Goal: Navigation & Orientation: Find specific page/section

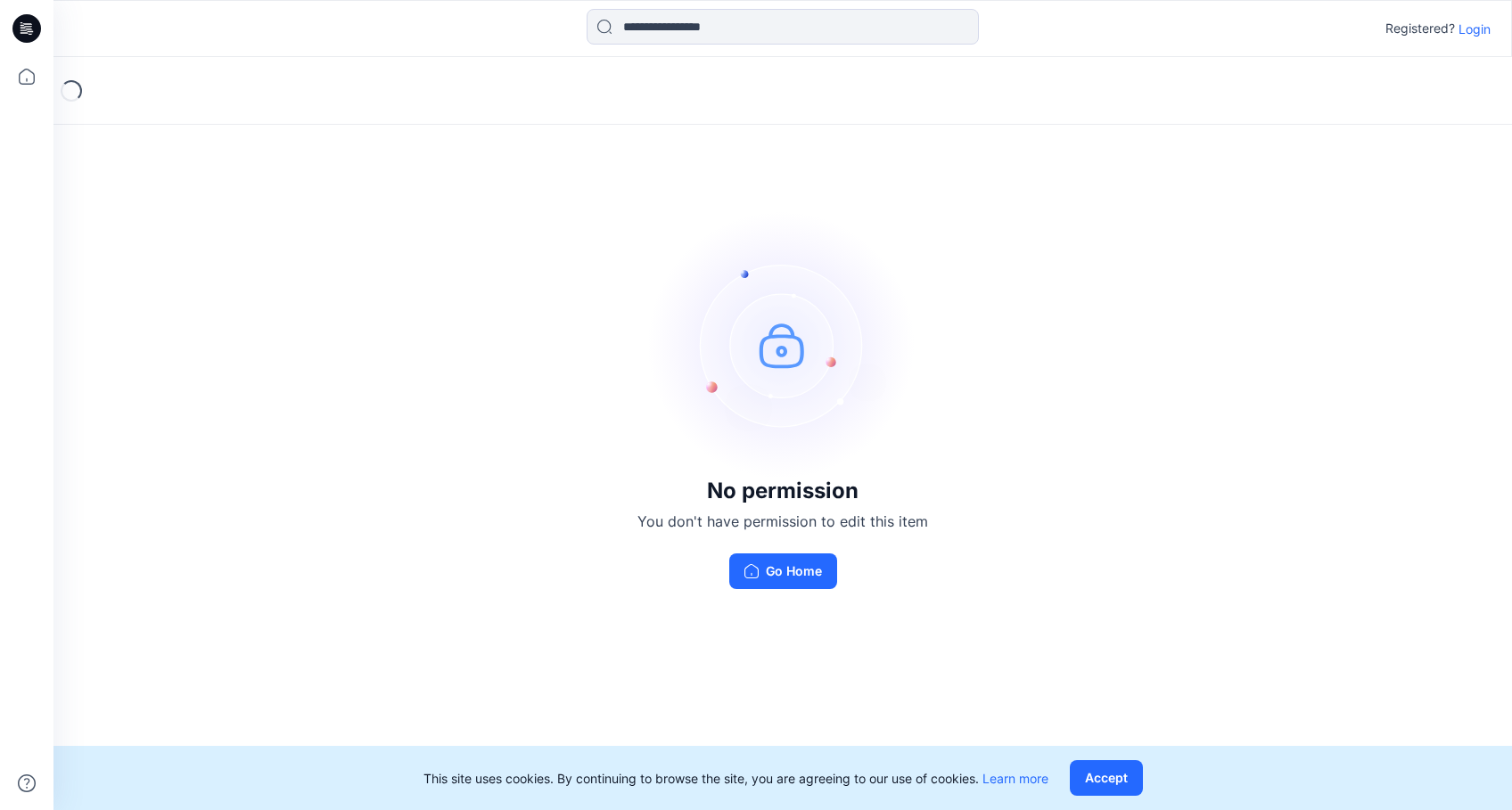
click at [1469, 32] on p "Login" at bounding box center [1474, 29] width 33 height 19
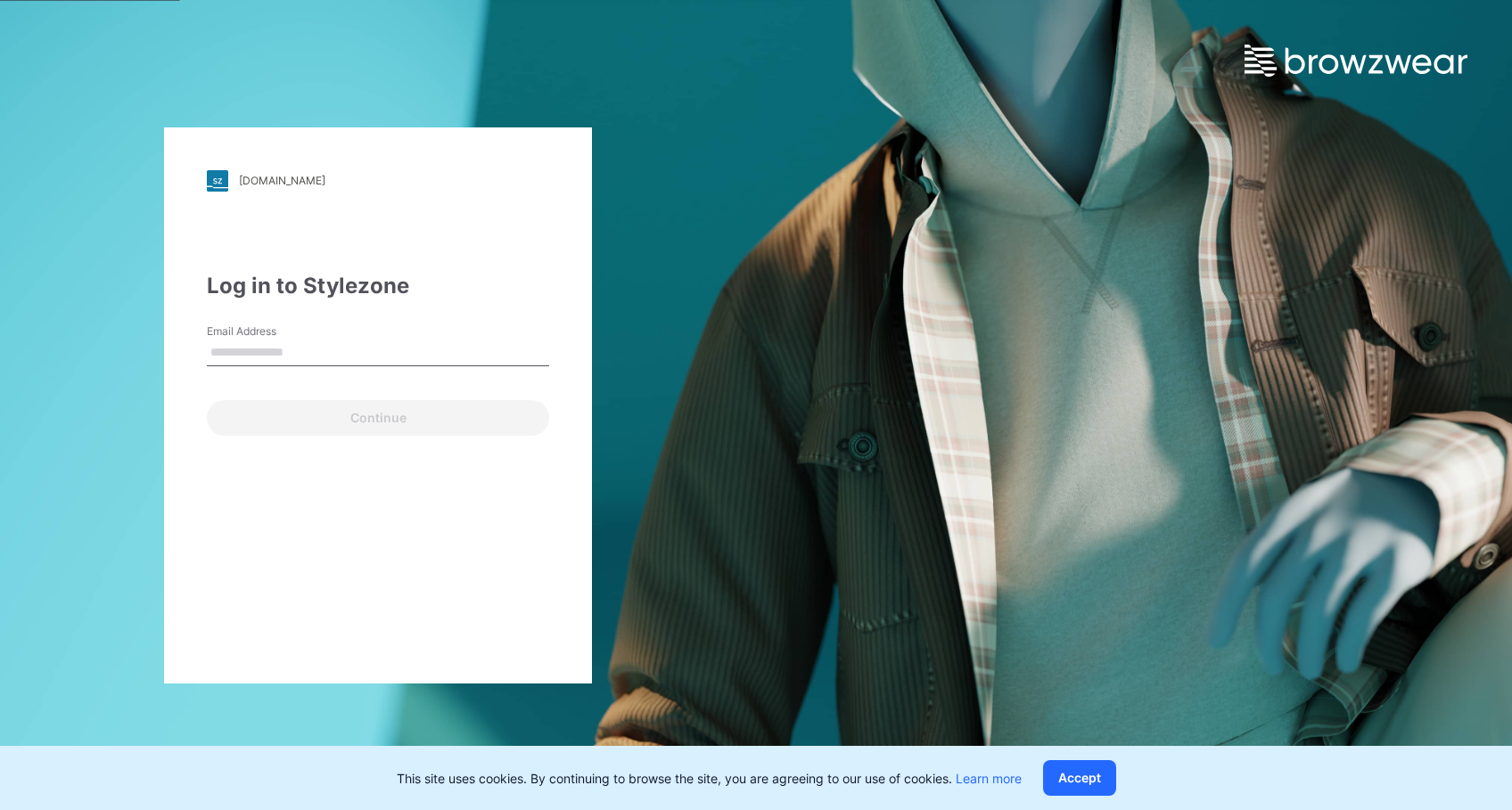
click at [387, 337] on div "Email Address" at bounding box center [378, 350] width 342 height 53
drag, startPoint x: 277, startPoint y: 357, endPoint x: 256, endPoint y: 342, distance: 25.8
click at [276, 357] on input "Email Address" at bounding box center [378, 353] width 342 height 27
type input "**********"
click at [447, 357] on input "**********" at bounding box center [378, 353] width 342 height 27
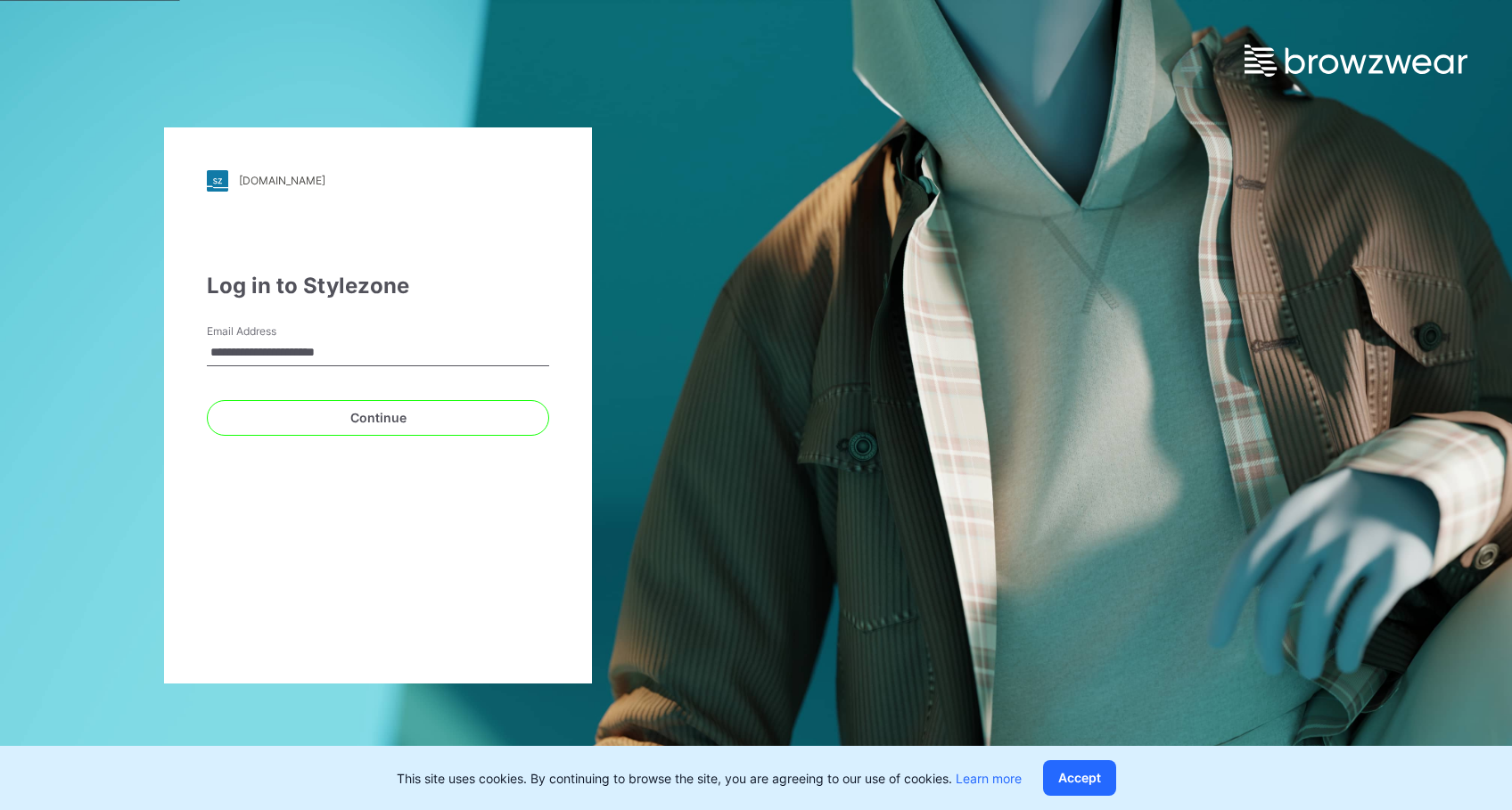
click at [447, 357] on input "**********" at bounding box center [378, 353] width 342 height 27
click at [364, 333] on div "Email Address Email is required" at bounding box center [378, 350] width 342 height 53
click at [359, 353] on input "Email Address" at bounding box center [378, 353] width 342 height 27
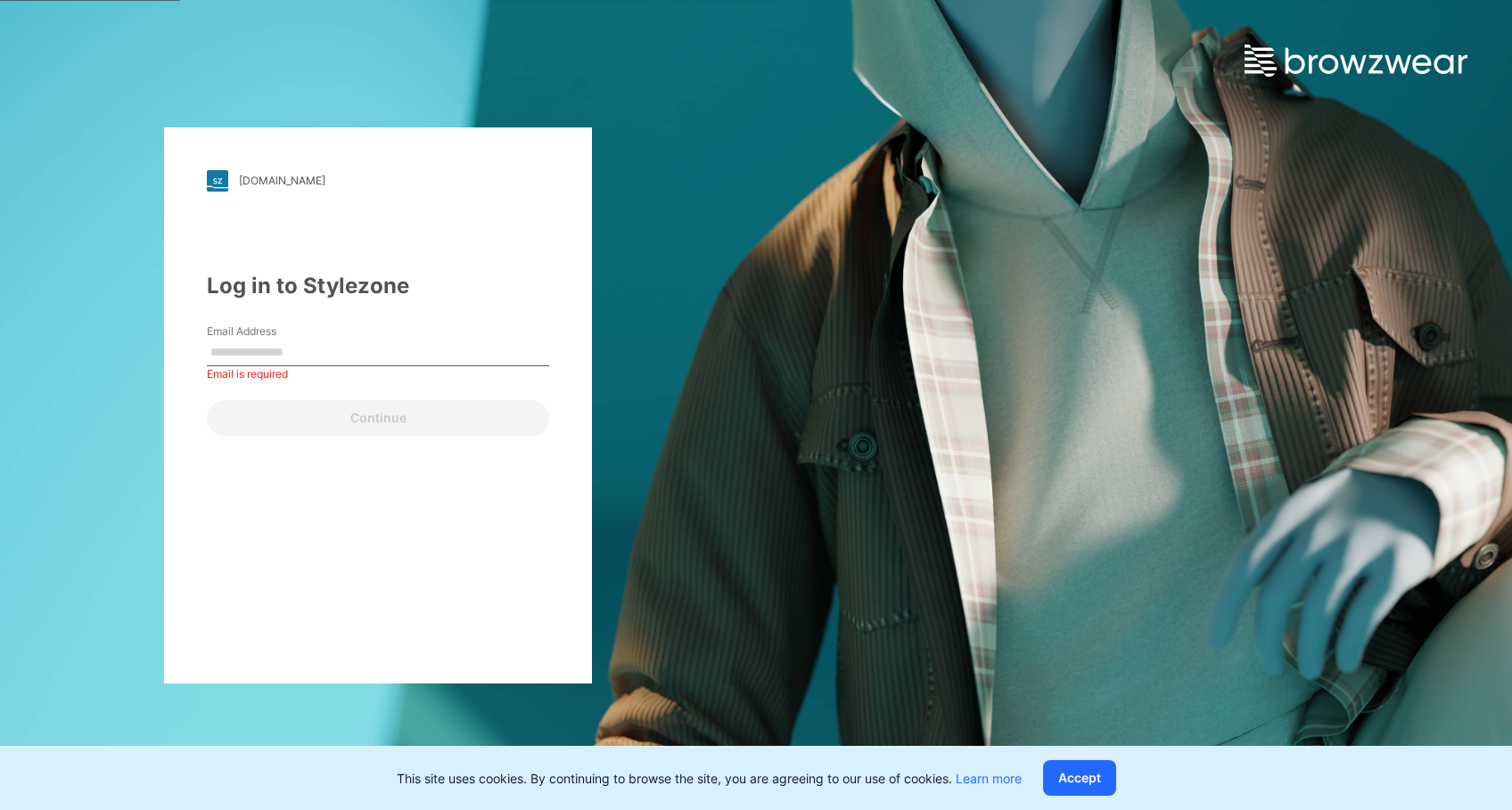
drag, startPoint x: 353, startPoint y: 326, endPoint x: 342, endPoint y: 333, distance: 13.0
click at [353, 326] on div "Email Address Email is required" at bounding box center [378, 350] width 342 height 53
click at [330, 355] on input "Email Address" at bounding box center [378, 353] width 342 height 27
type input "**********"
click at [294, 438] on div "**********" at bounding box center [378, 405] width 428 height 556
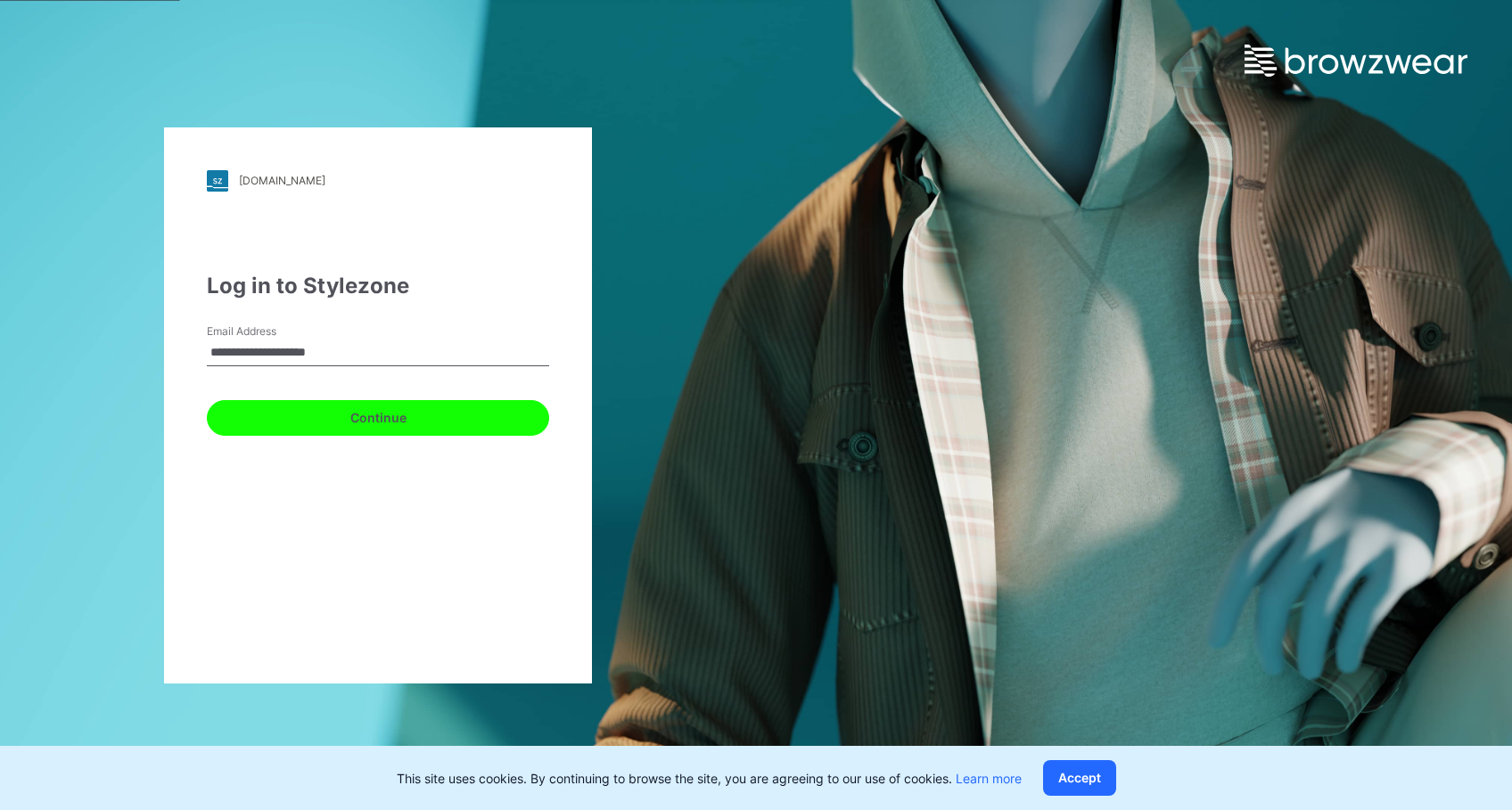
click at [302, 417] on button "Continue" at bounding box center [378, 418] width 342 height 35
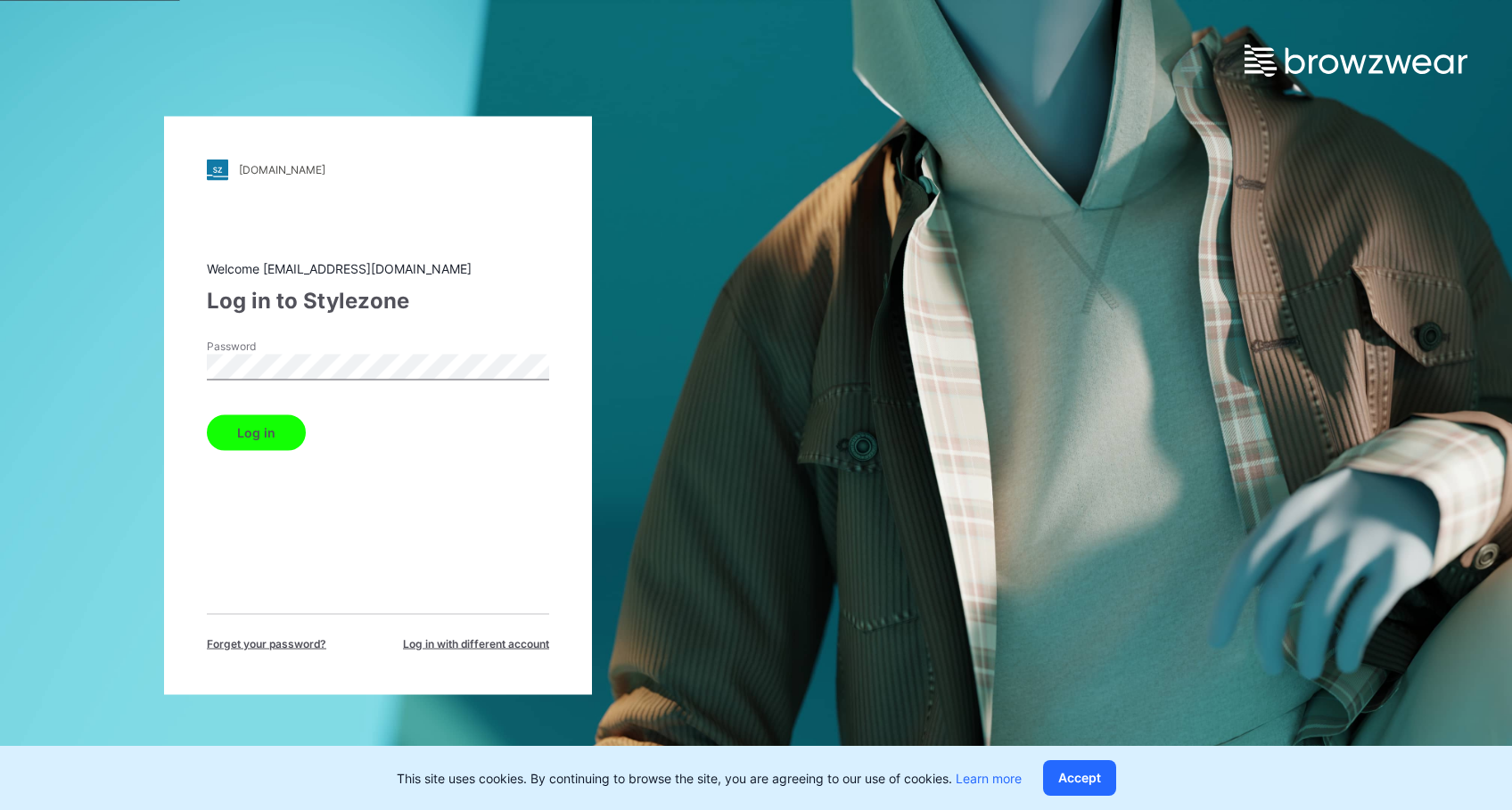
click at [275, 434] on button "Log in" at bounding box center [256, 432] width 99 height 35
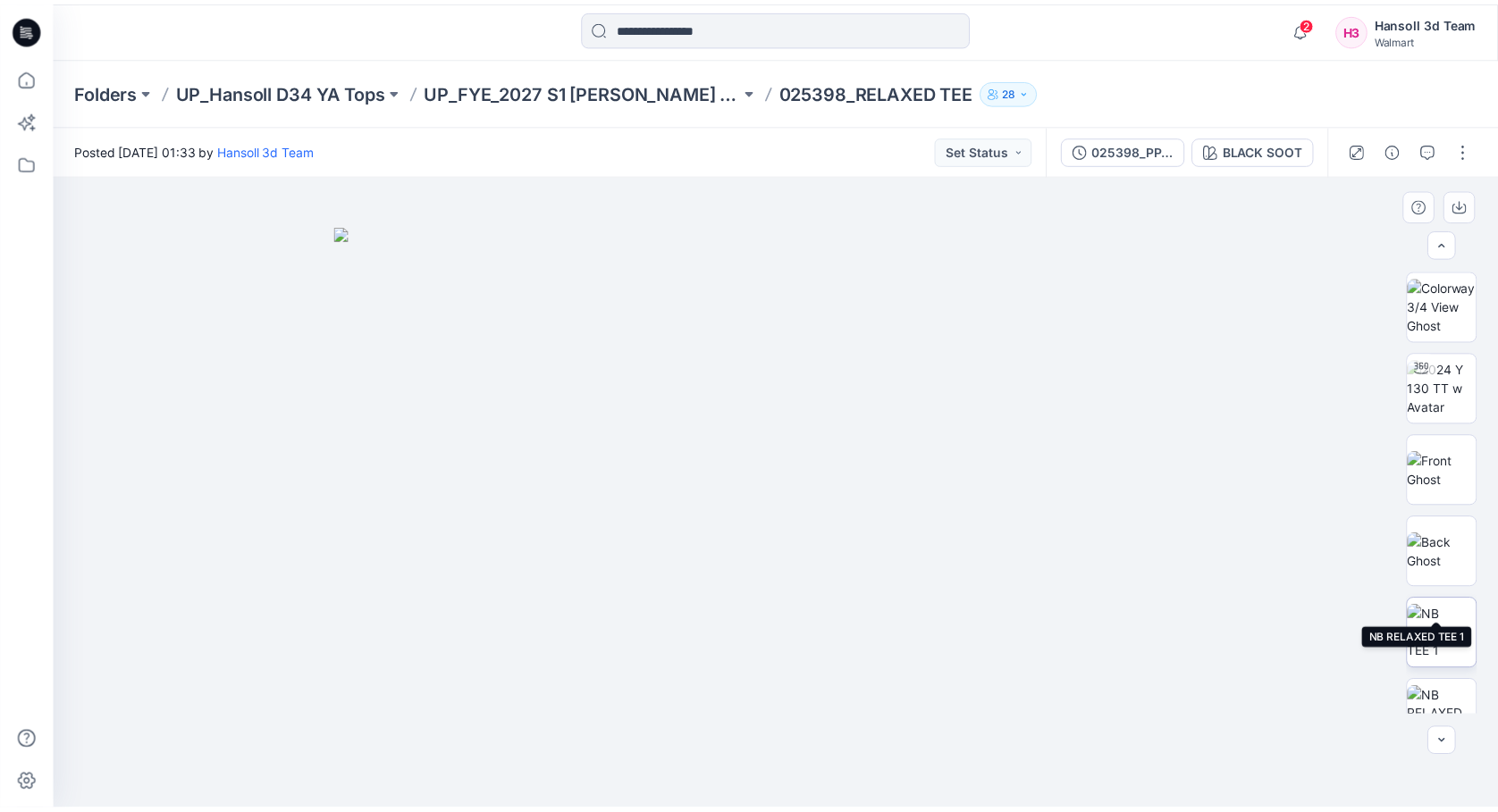
scroll to position [117, 0]
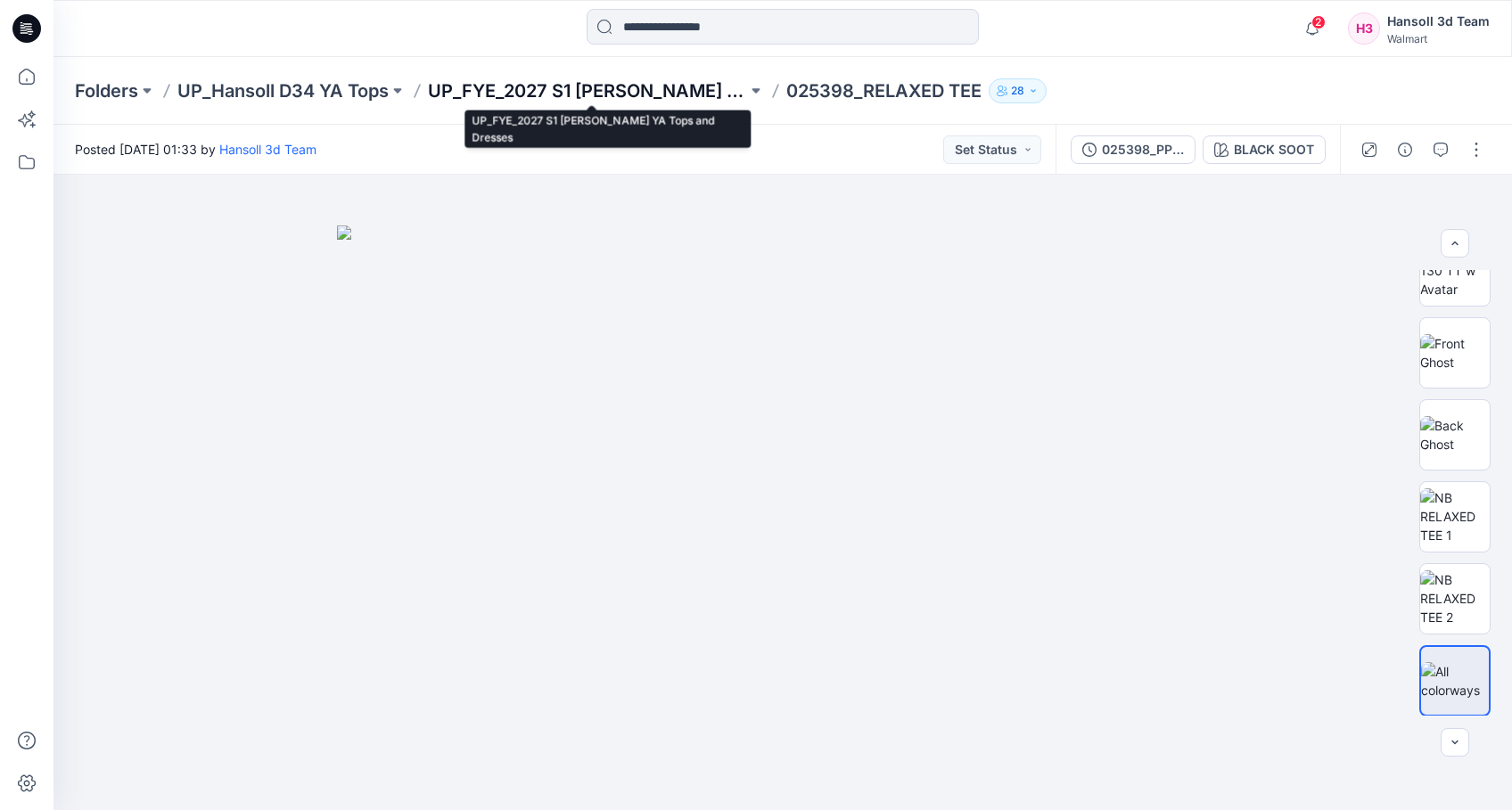
click at [585, 88] on p "UP_FYE_2027 S1 [PERSON_NAME] YA Tops and Dresses" at bounding box center [587, 91] width 319 height 25
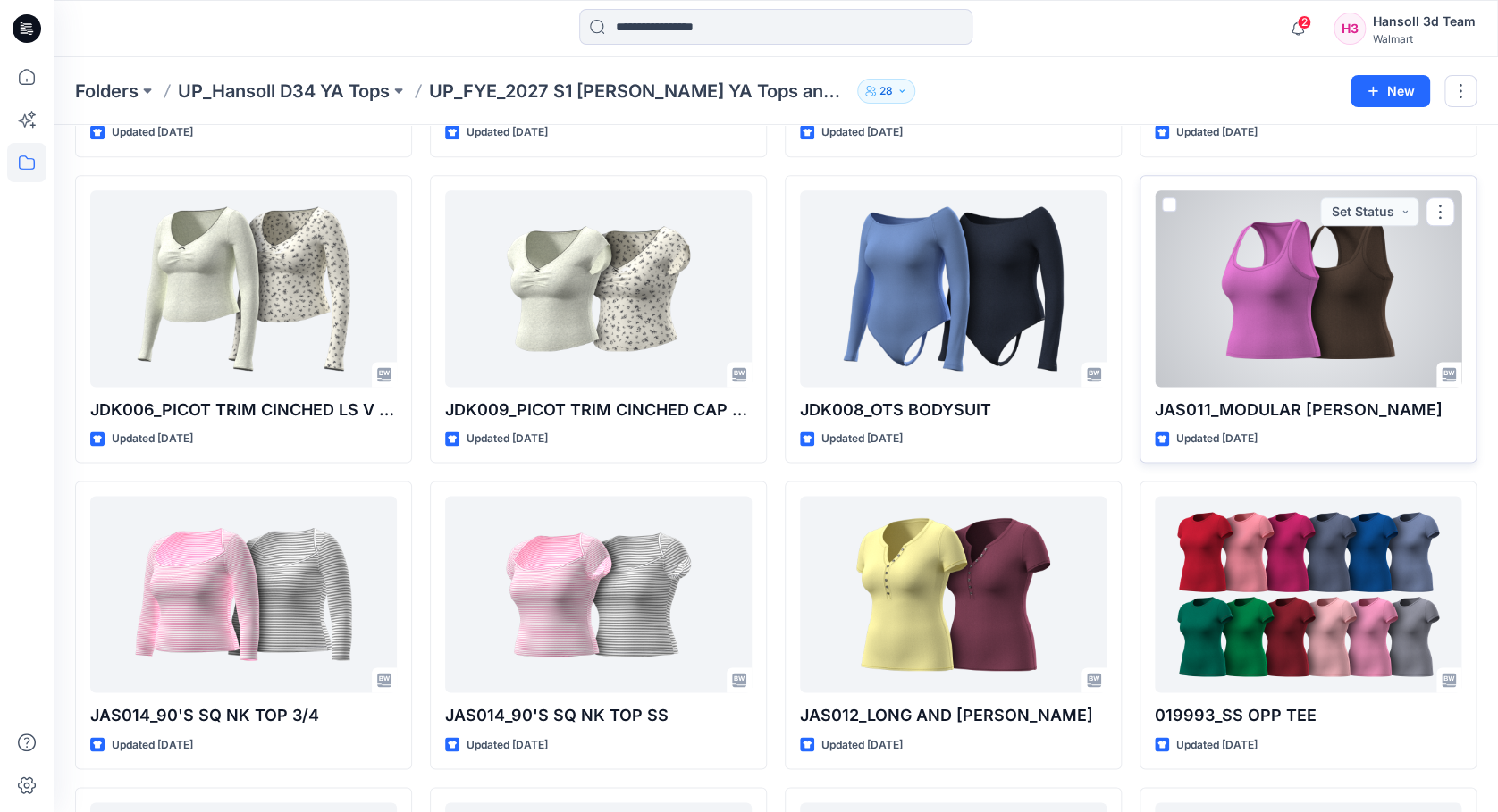
scroll to position [952, 0]
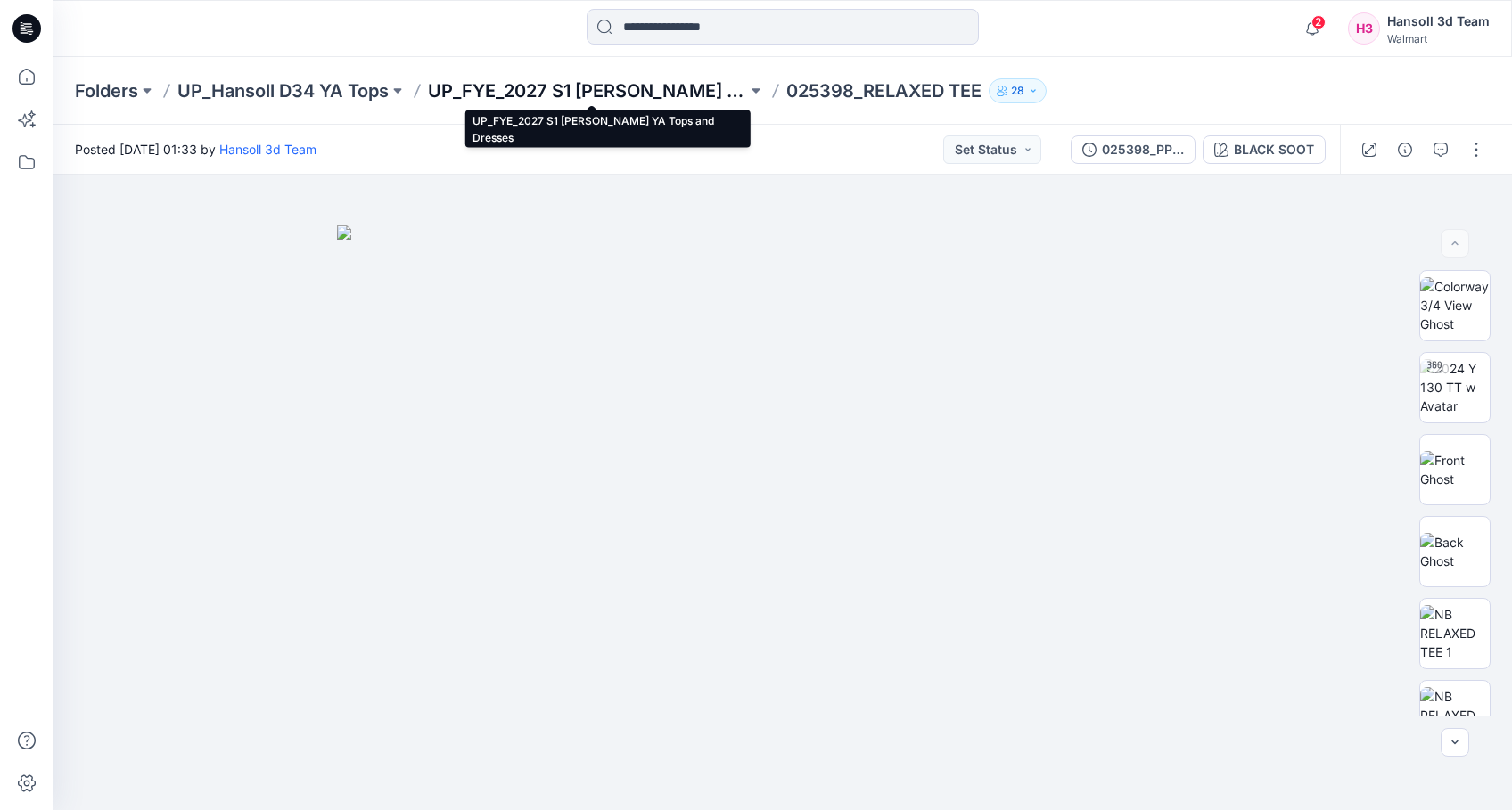
click at [622, 79] on p "UP_FYE_2027 S1 [PERSON_NAME] YA Tops and Dresses" at bounding box center [587, 91] width 319 height 25
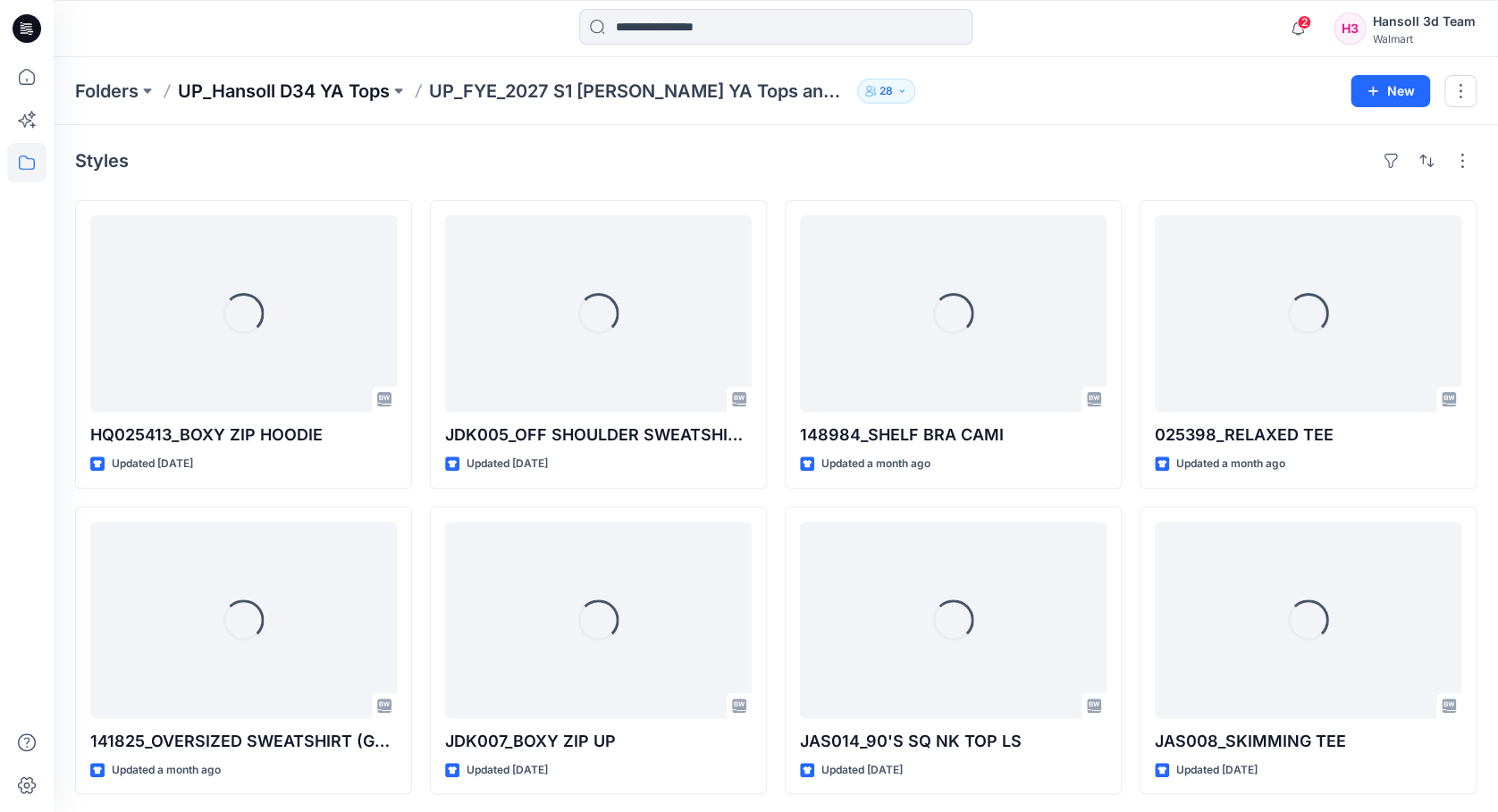
click at [381, 93] on p "UP_Hansoll D34 YA Tops" at bounding box center [284, 91] width 211 height 25
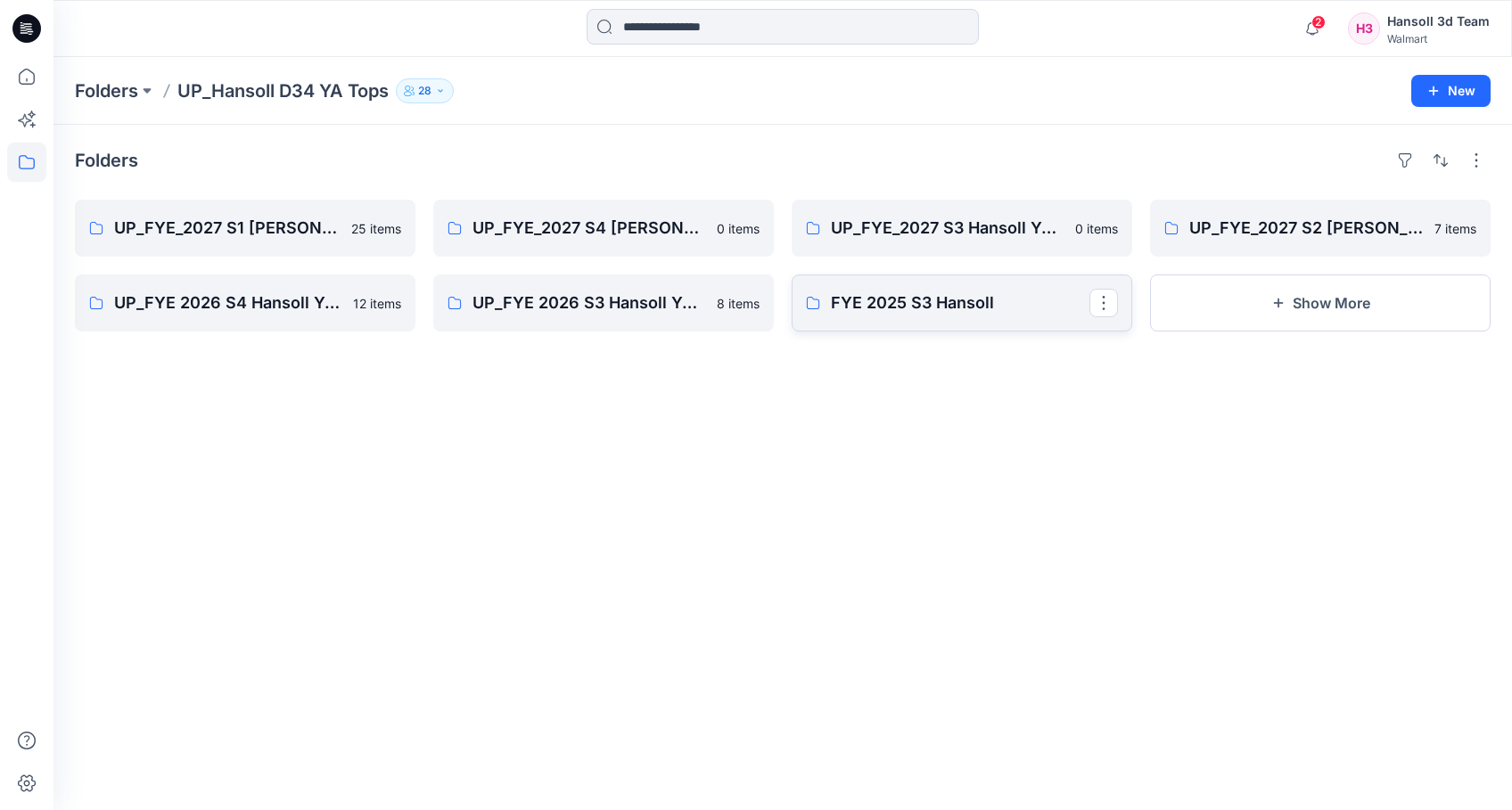
click at [953, 302] on p "FYE 2025 S3 Hansoll" at bounding box center [960, 303] width 258 height 25
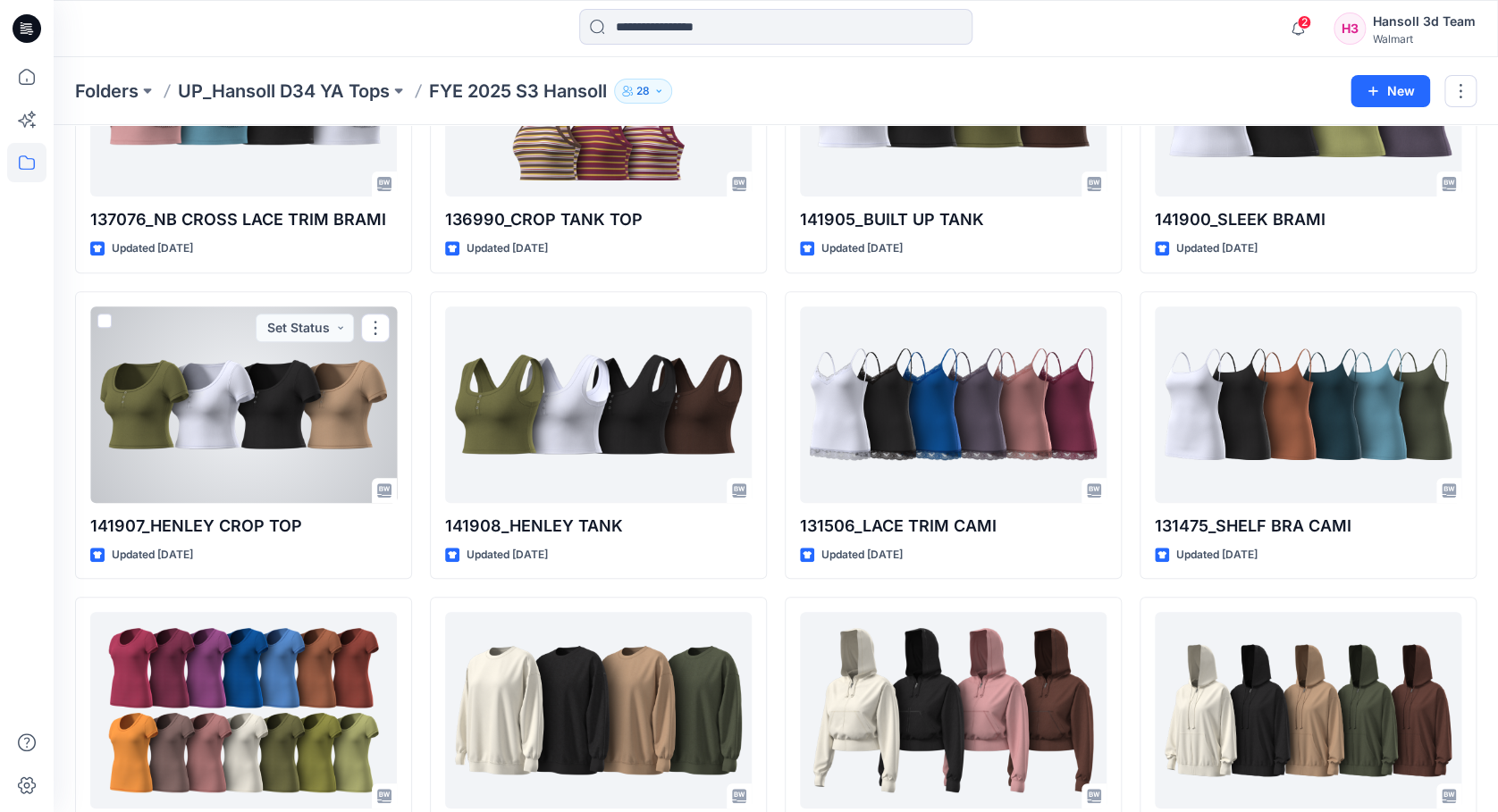
scroll to position [35, 0]
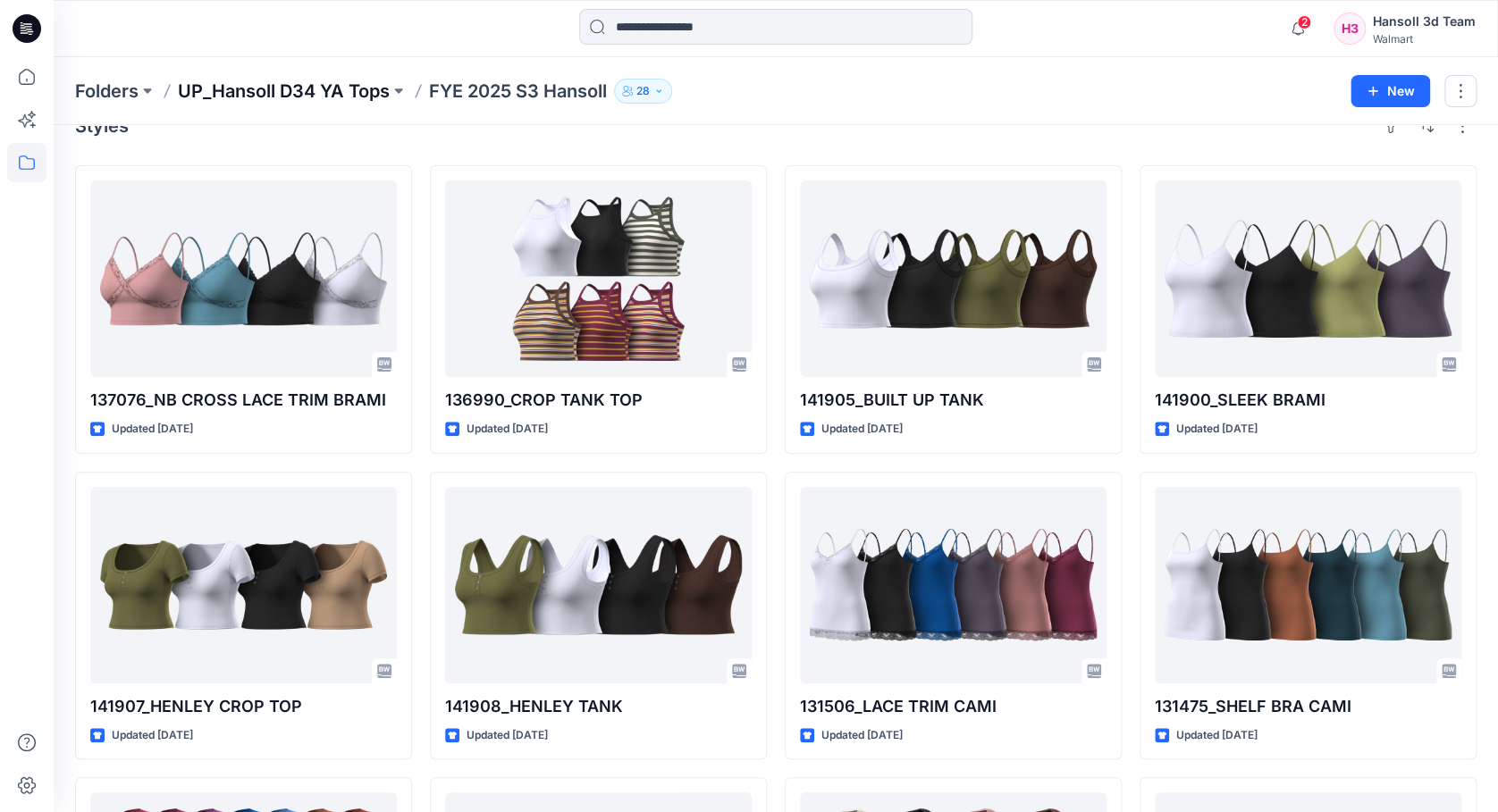
click at [321, 95] on p "UP_Hansoll D34 YA Tops" at bounding box center [284, 91] width 211 height 25
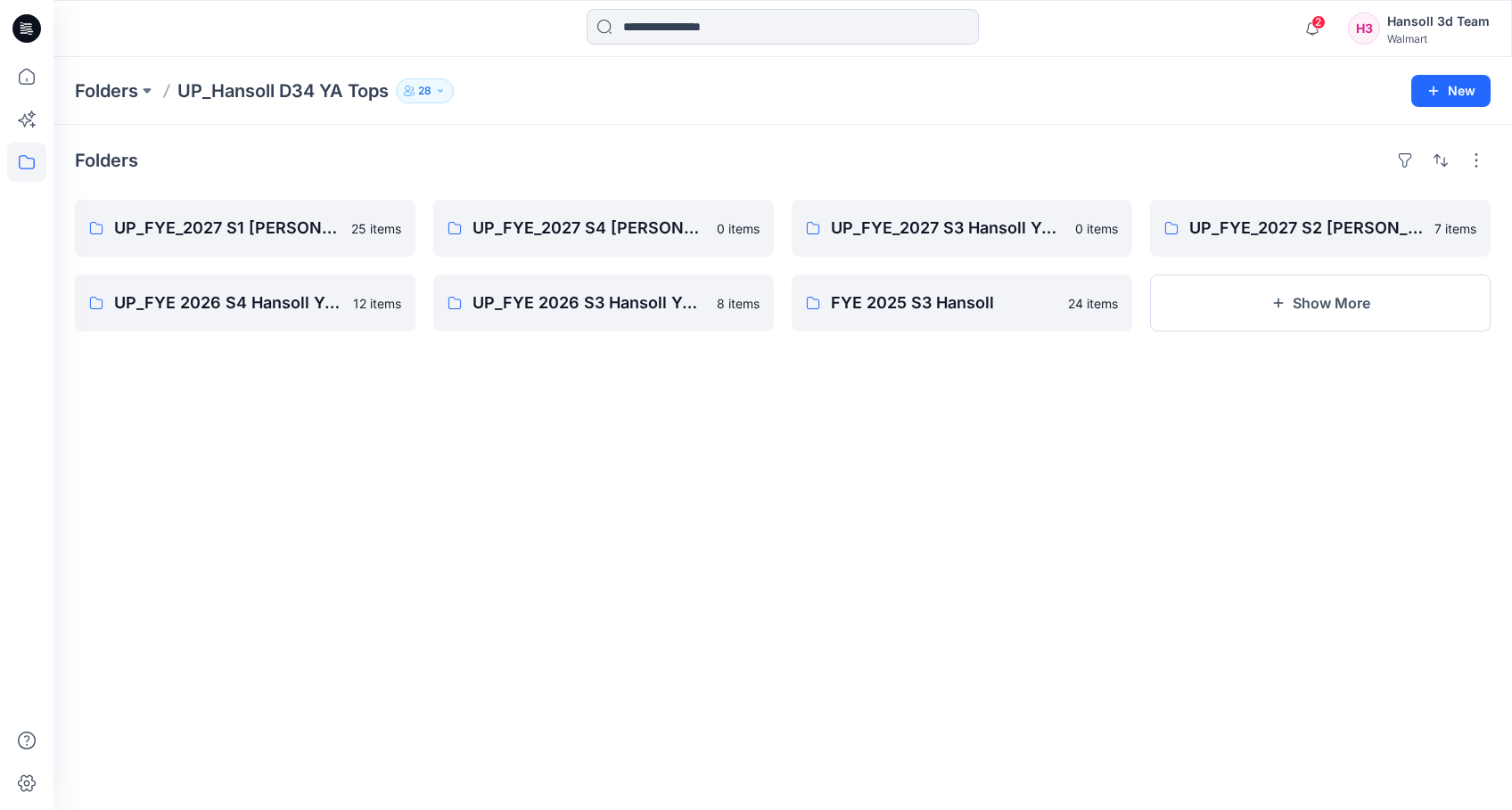
click at [780, 469] on div "Folders UP_FYE_2027 S1 Hansoll YA Tops and Dresses 25 items UP_FYE 2026 S4 Hans…" at bounding box center [782, 467] width 1458 height 685
click at [574, 317] on link "UP_FYE 2026 S3 Hansoll YA Tops and Dresses" at bounding box center [602, 304] width 340 height 57
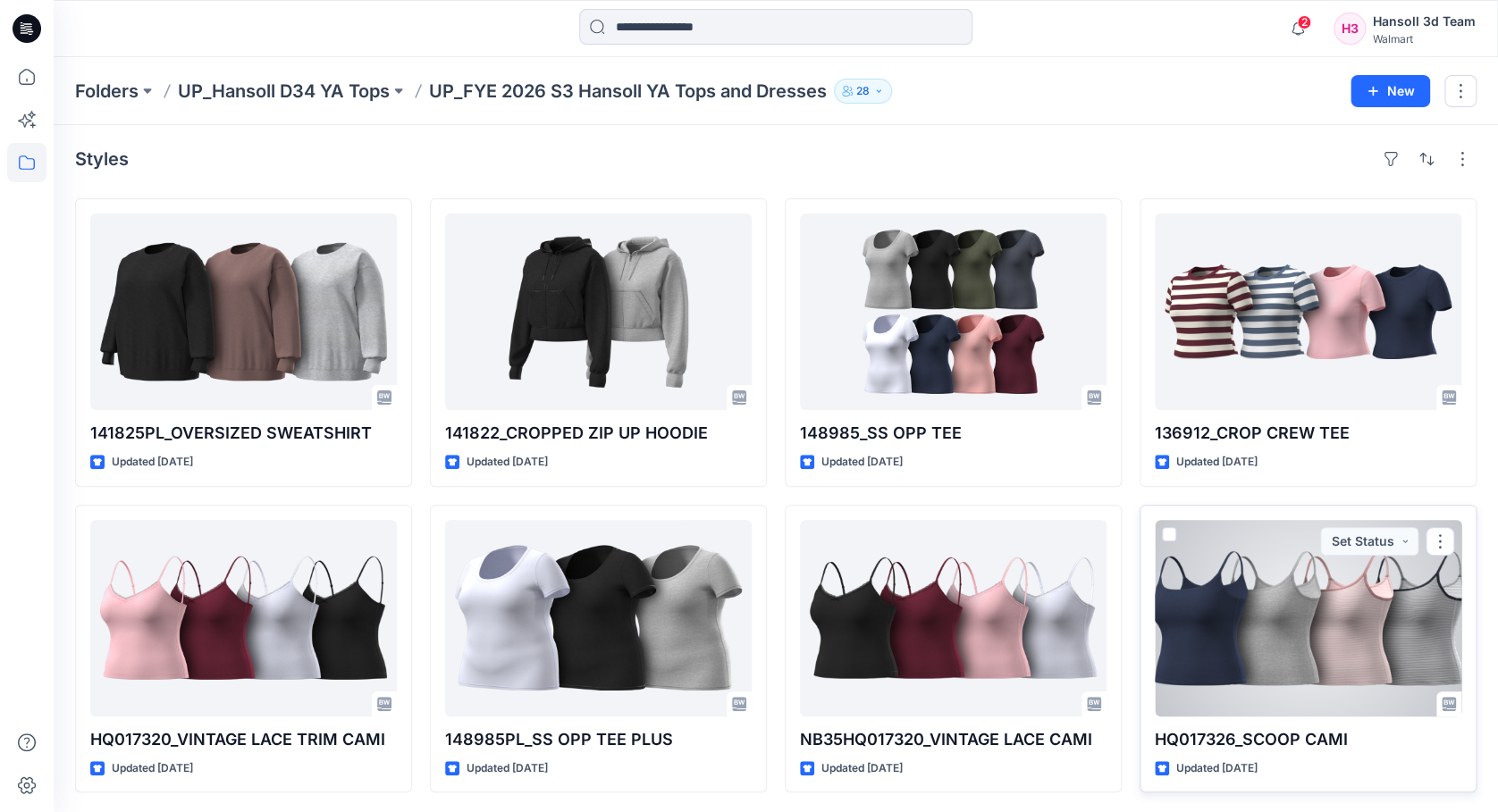
scroll to position [3, 0]
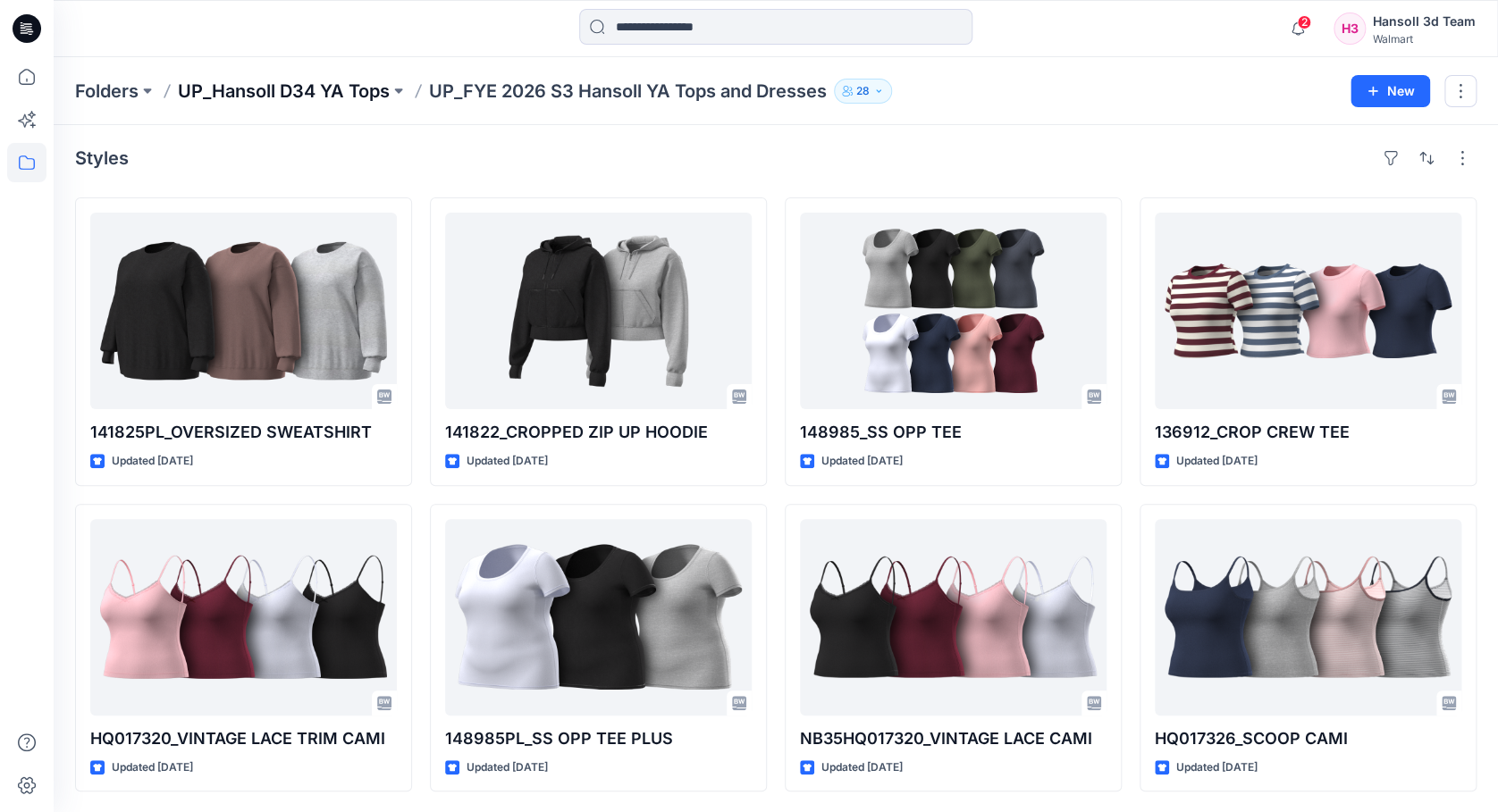
click at [276, 85] on p "UP_Hansoll D34 YA Tops" at bounding box center [284, 91] width 211 height 25
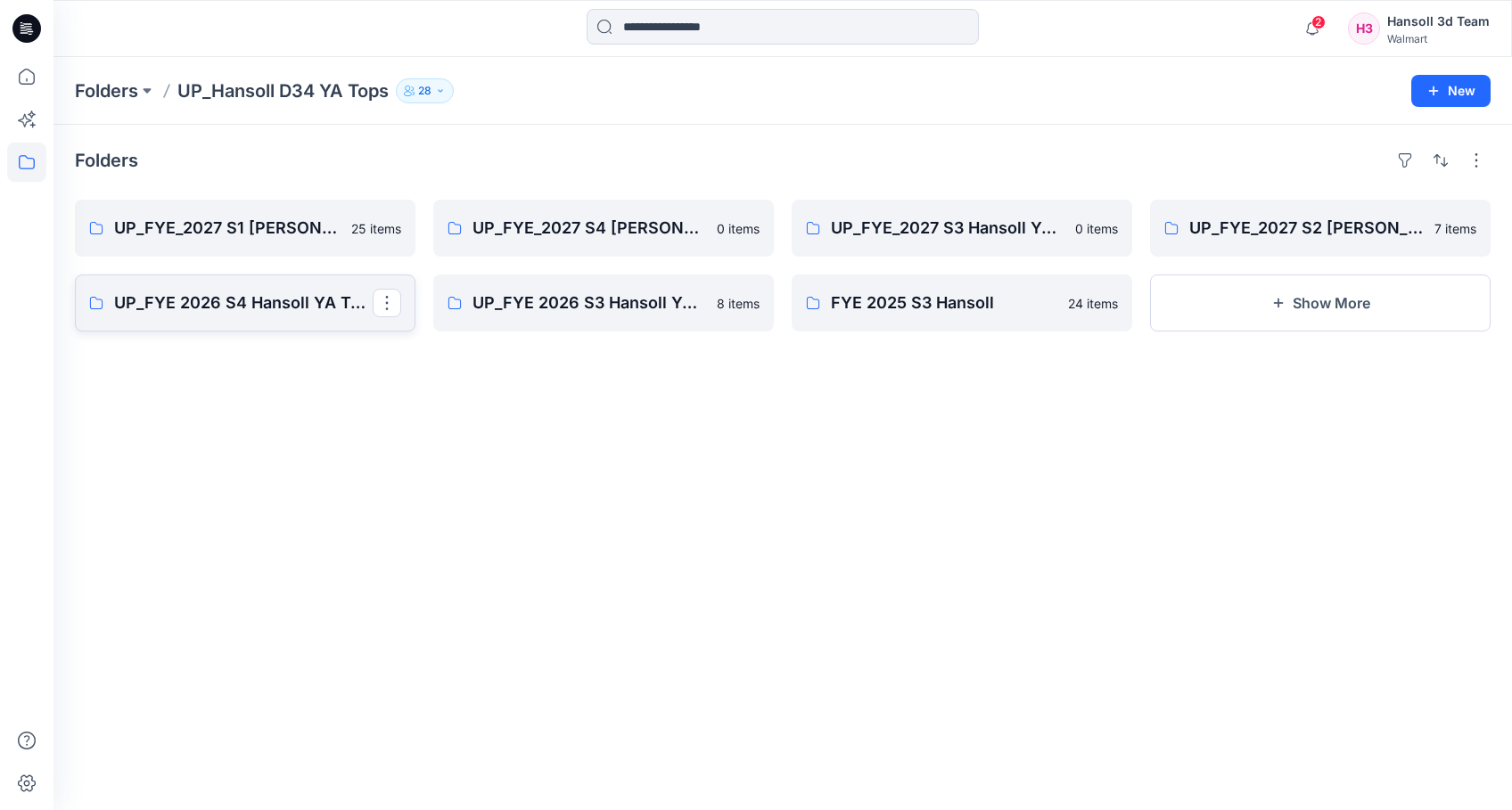
click at [133, 315] on link "UP_FYE 2026 S4 Hansoll YA Tops and Dresses" at bounding box center [244, 304] width 340 height 57
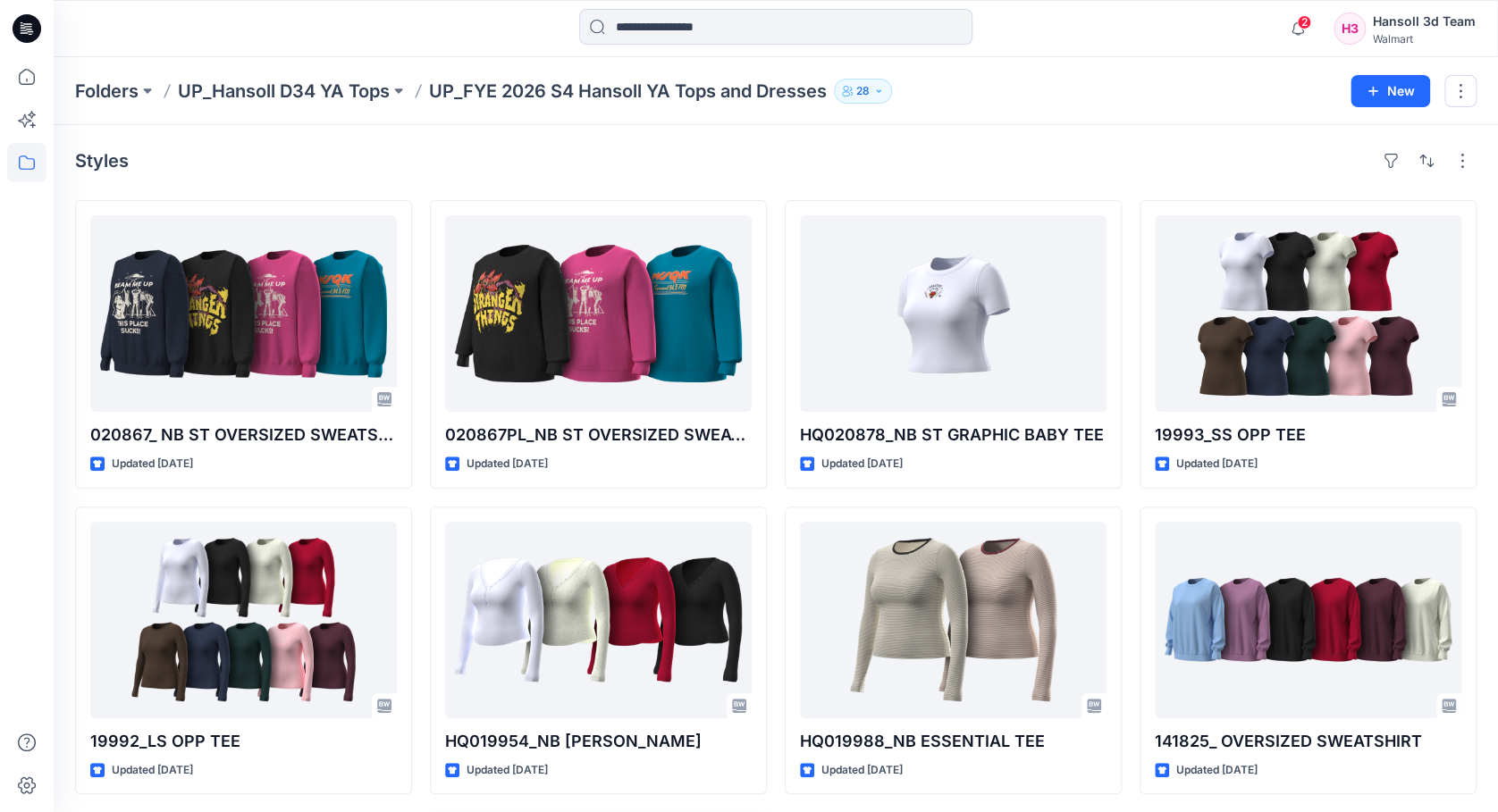
click at [285, 60] on div "Folders UP_Hansoll D34 YA Tops UP_FYE 2026 S4 Hansoll YA Tops and Dresses 28 New" at bounding box center [775, 91] width 1444 height 68
click at [293, 85] on p "UP_Hansoll D34 YA Tops" at bounding box center [284, 91] width 211 height 25
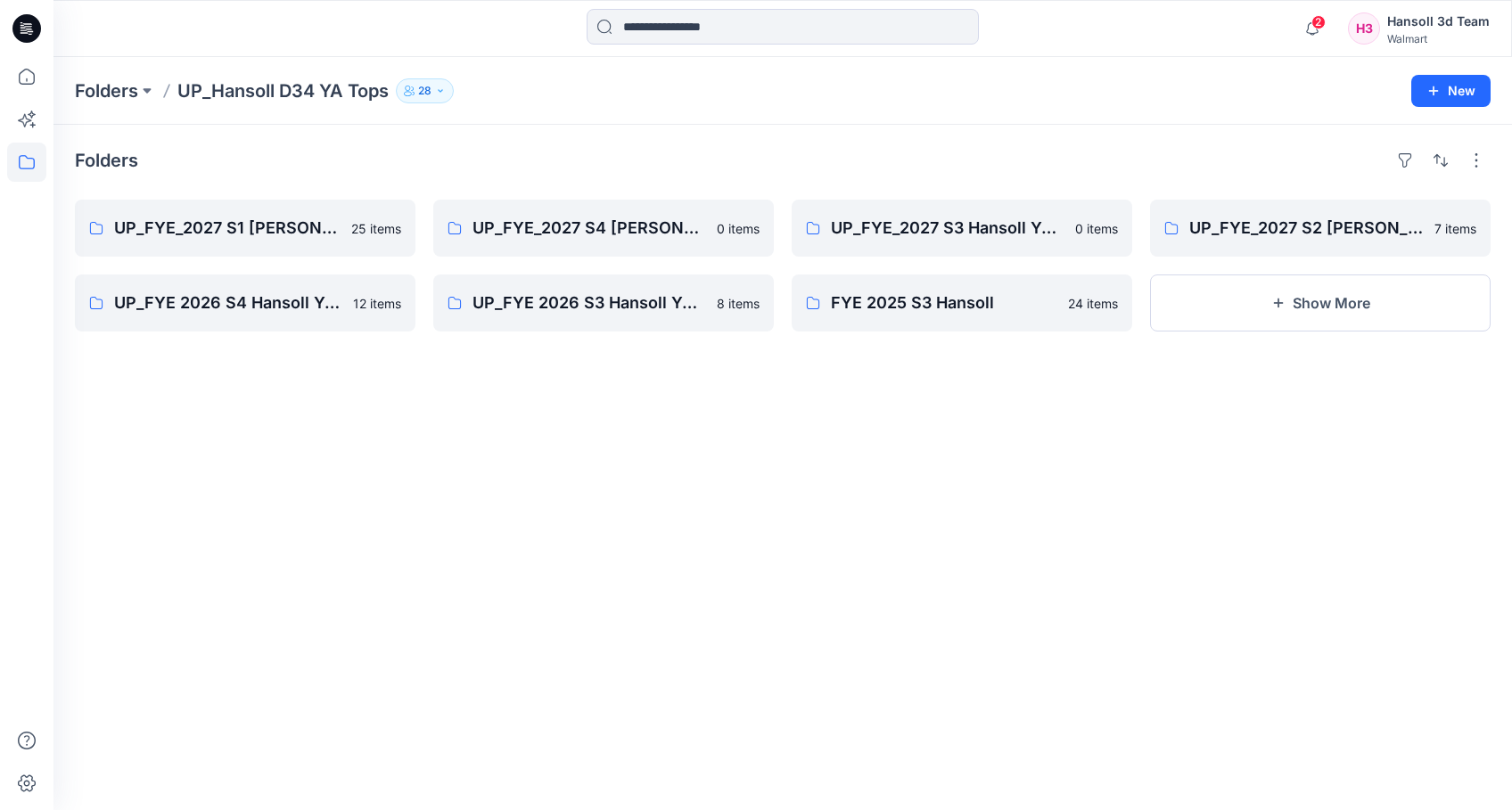
click at [620, 558] on div "Folders UP_FYE_2027 S1 Hansoll YA Tops and Dresses 25 items UP_FYE 2026 S4 Hans…" at bounding box center [782, 467] width 1458 height 685
click at [198, 809] on html "2 Notifications Your style HQTBA_ WA GRAPHIC FLEECE FULL ZIP has been updated w…" at bounding box center [756, 405] width 1512 height 810
click at [928, 640] on div "Folders UP_FYE_2027 S1 Hansoll YA Tops and Dresses 25 items UP_FYE 2026 S4 Hans…" at bounding box center [782, 467] width 1458 height 685
